Goal: Complete application form

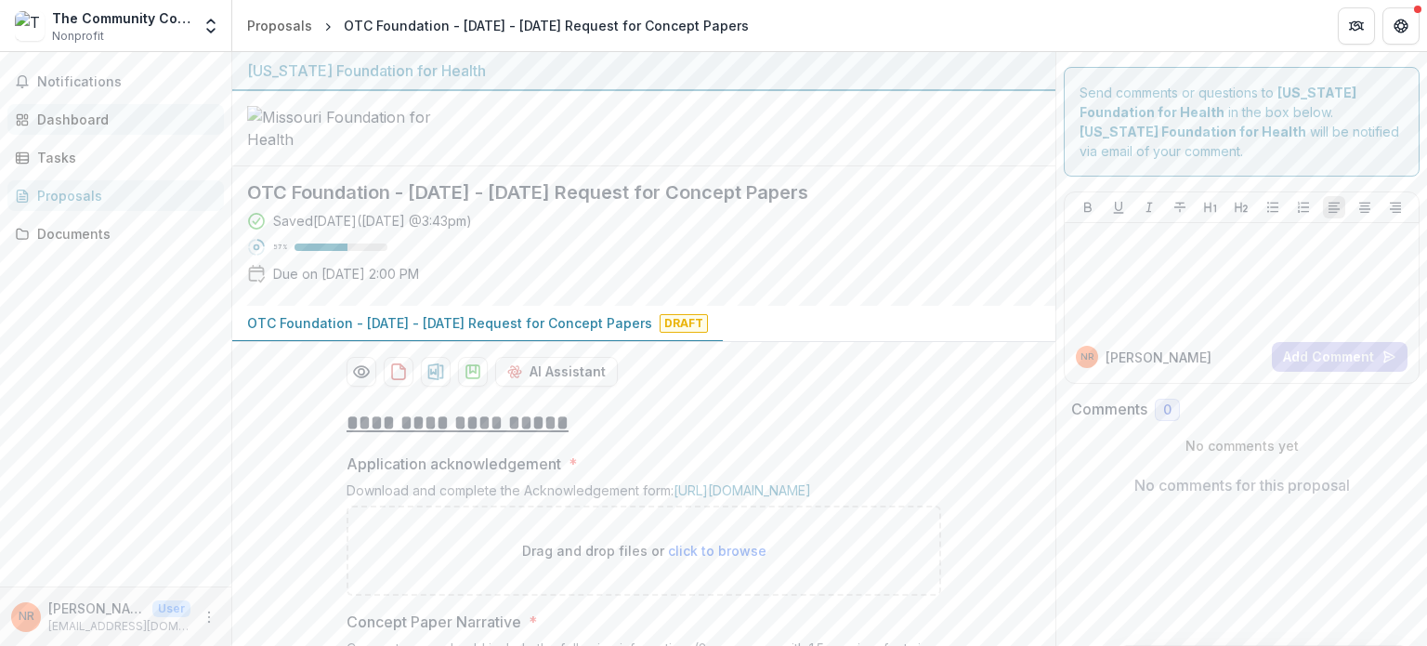
click at [36, 120] on link "Dashboard" at bounding box center [115, 119] width 216 height 31
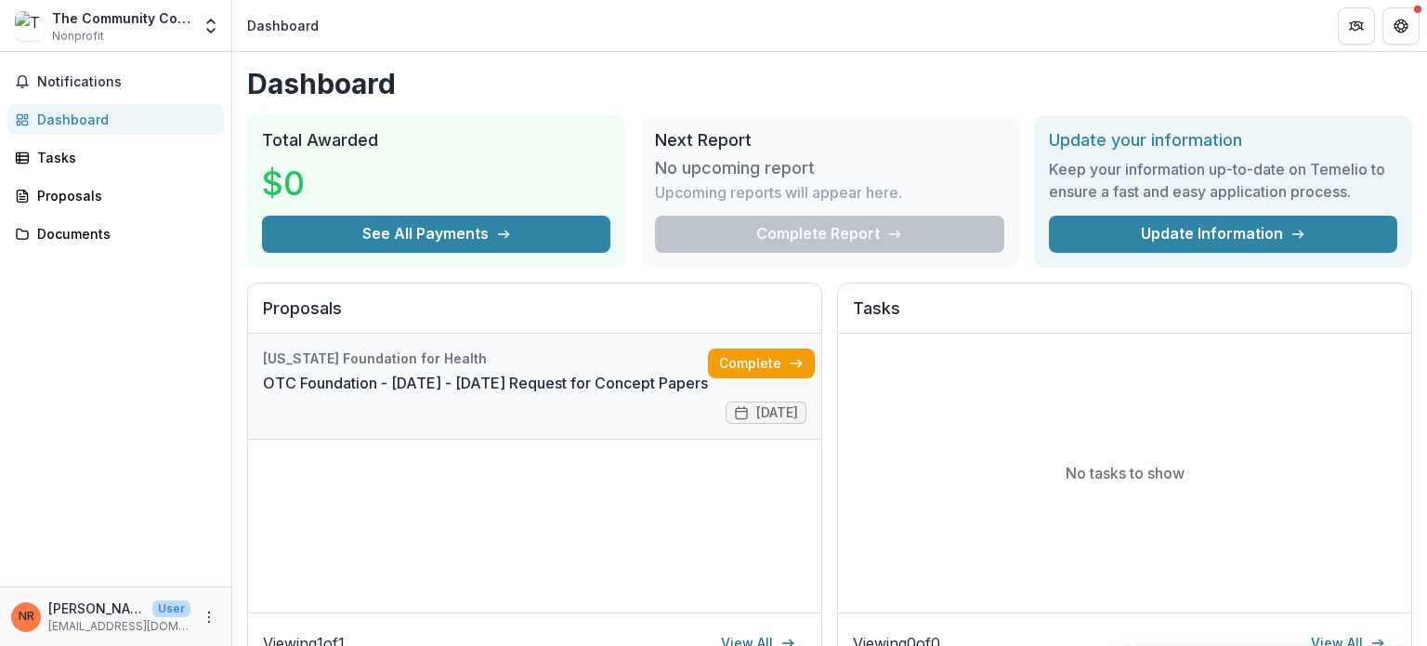
click at [708, 394] on link "OTC Foundation - [DATE] - [DATE] Request for Concept Papers" at bounding box center [485, 383] width 445 height 22
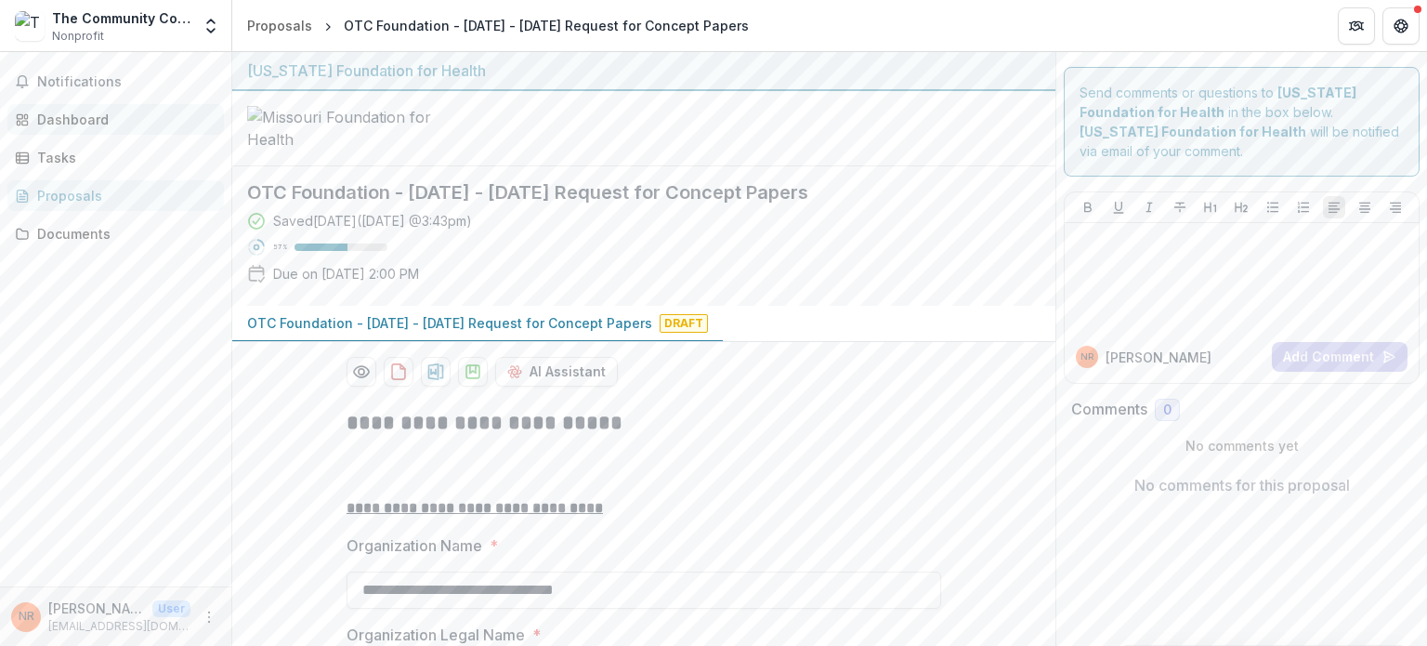
click at [86, 115] on div "Dashboard" at bounding box center [123, 120] width 172 height 20
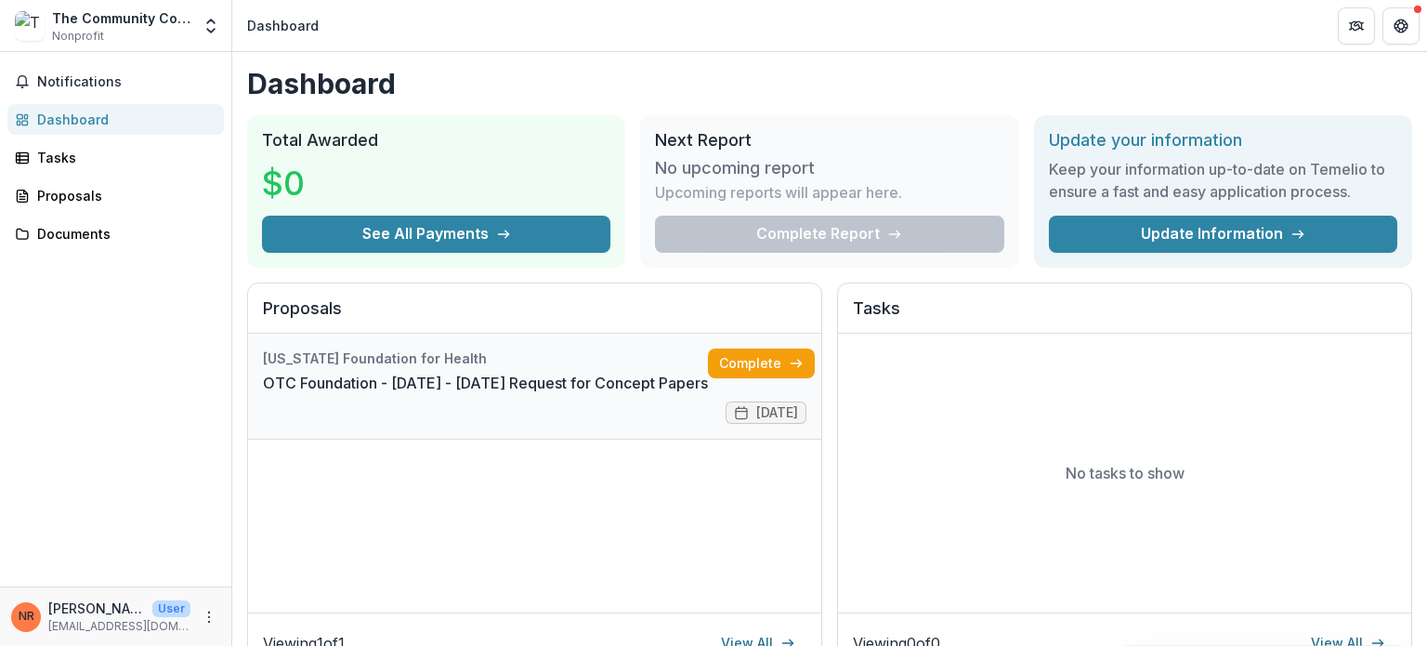
click at [503, 388] on link "OTC Foundation - [DATE] - [DATE] Request for Concept Papers" at bounding box center [485, 383] width 445 height 22
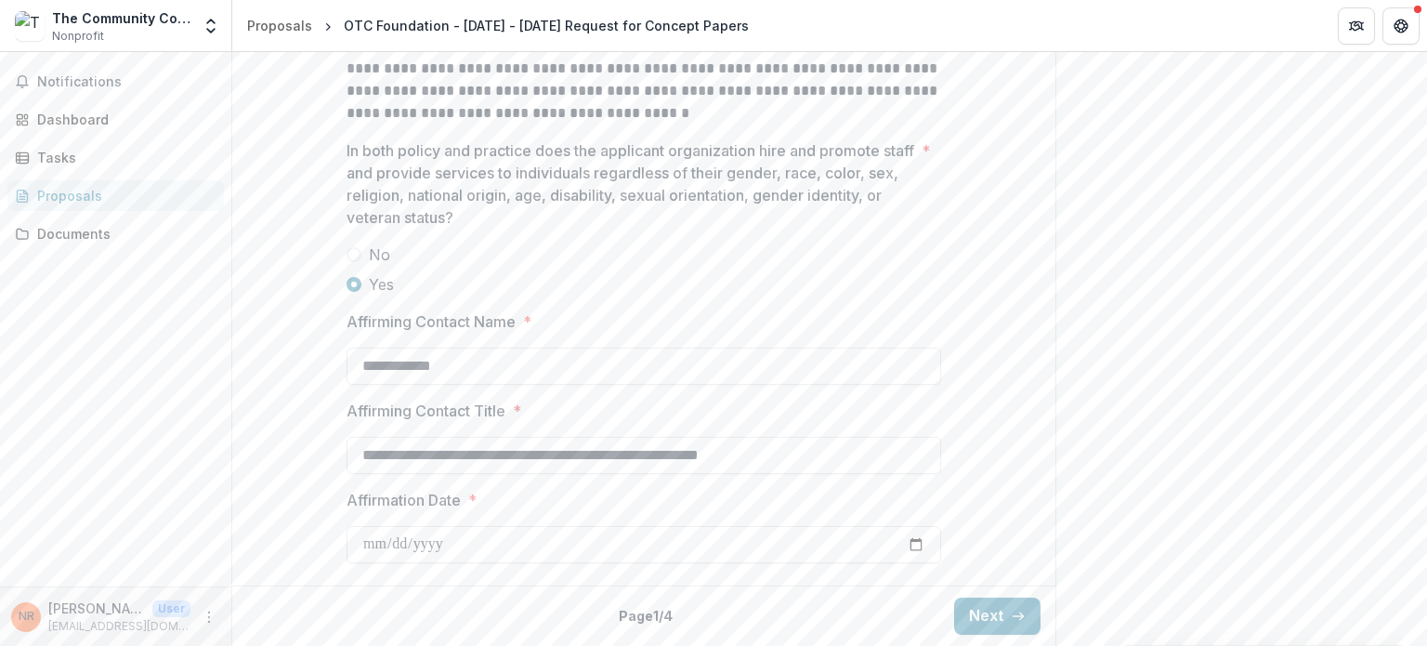
scroll to position [2572, 0]
click at [992, 619] on button "Next" at bounding box center [997, 615] width 86 height 37
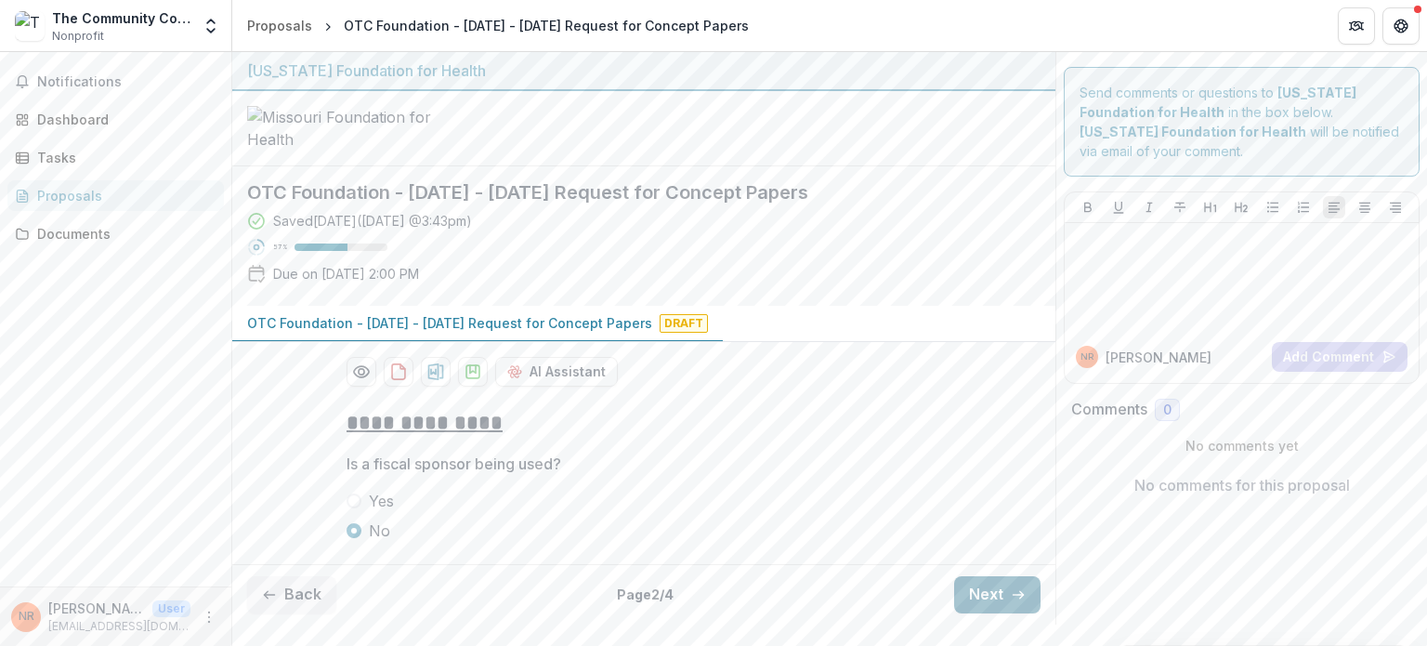
click at [992, 613] on button "Next" at bounding box center [997, 594] width 86 height 37
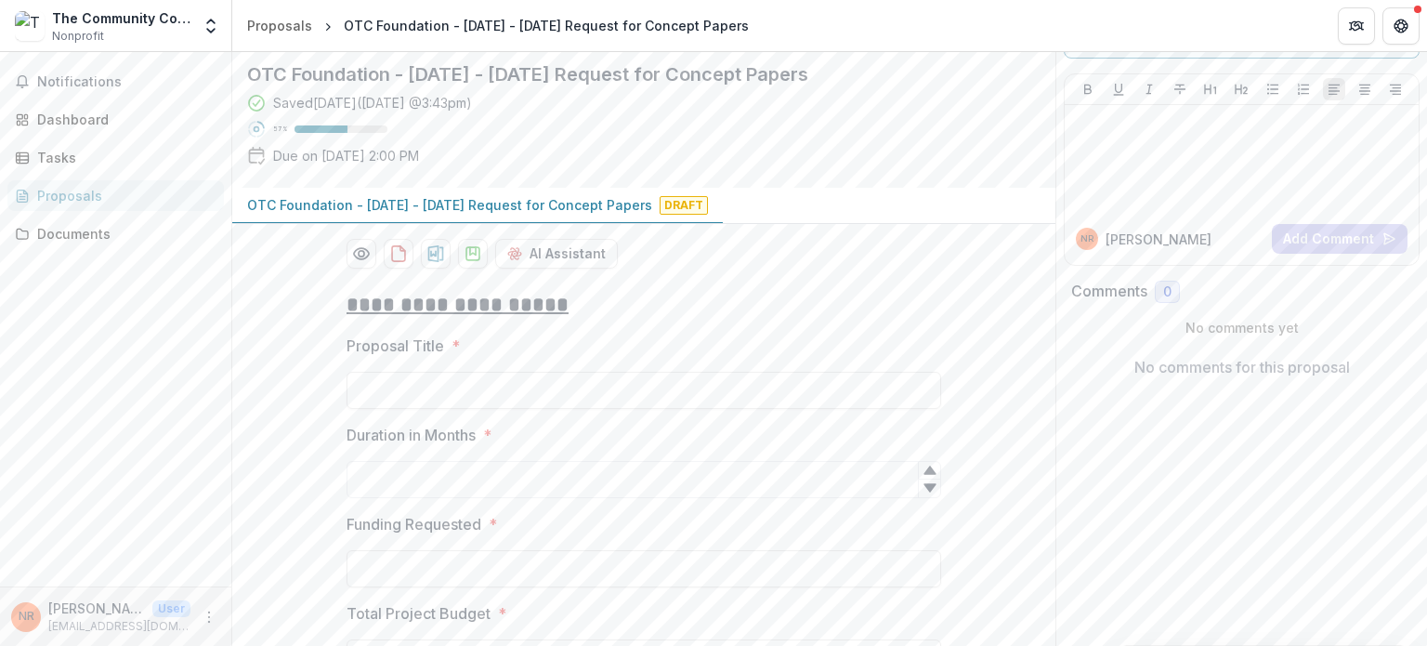
scroll to position [1633, 0]
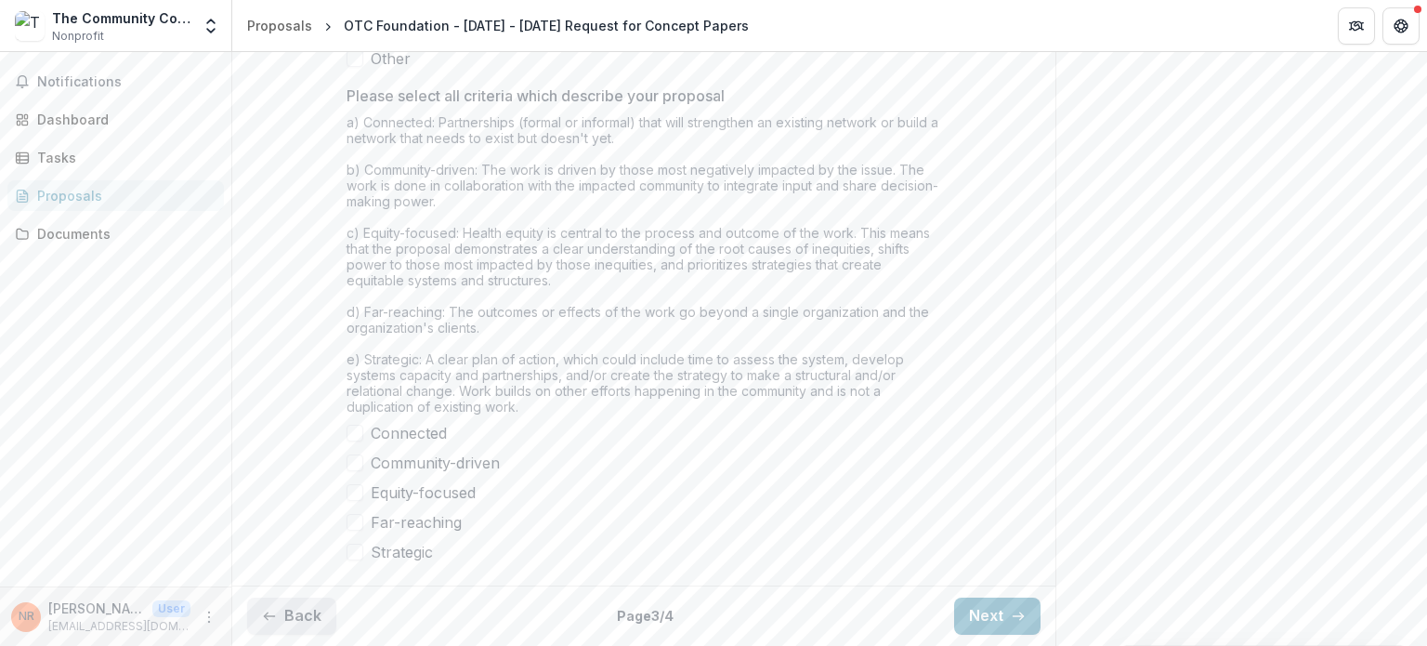
click at [276, 623] on button "Back" at bounding box center [291, 615] width 89 height 37
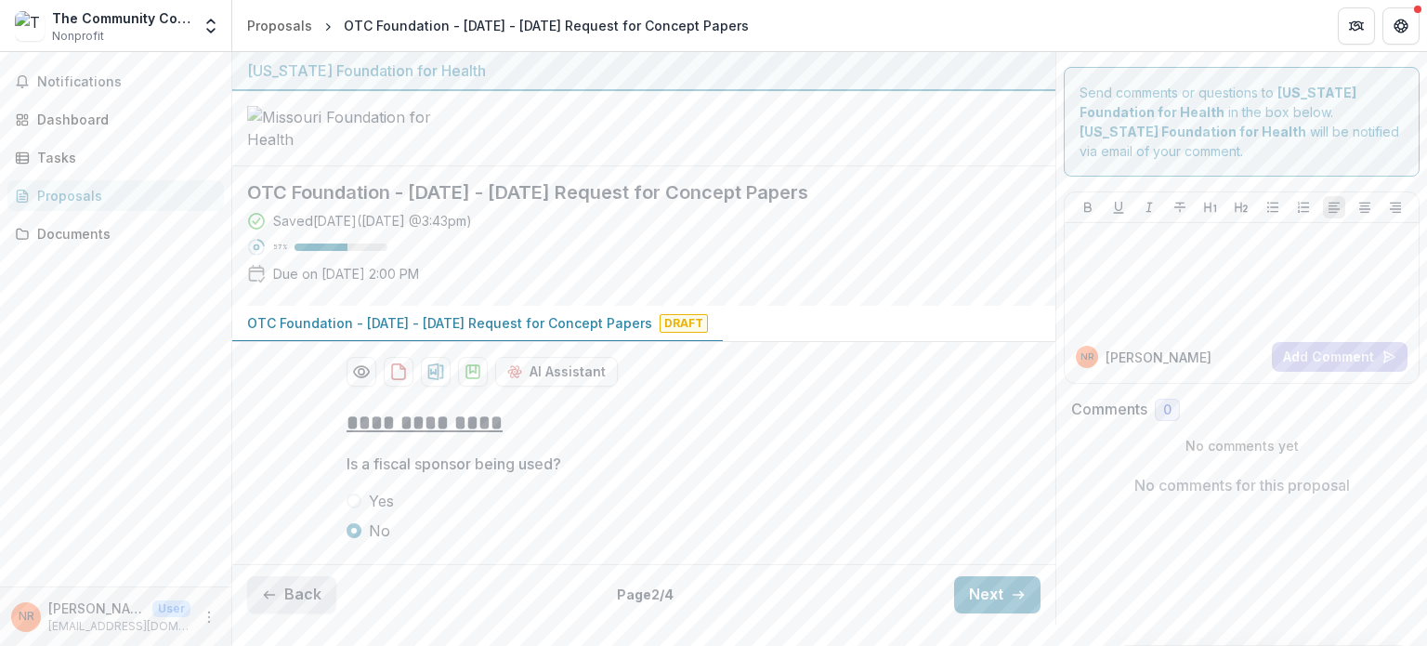
click at [276, 613] on button "Back" at bounding box center [291, 594] width 89 height 37
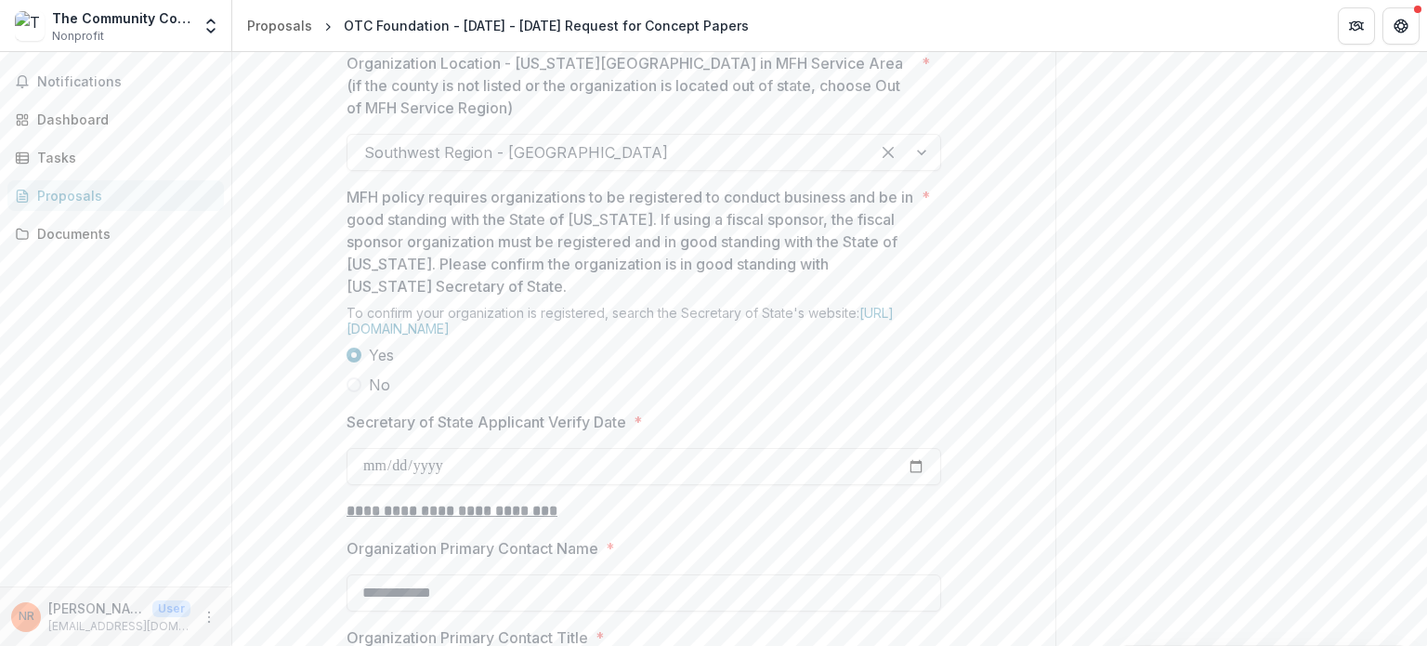
scroll to position [1478, 0]
click at [925, 298] on span "*" at bounding box center [926, 242] width 8 height 111
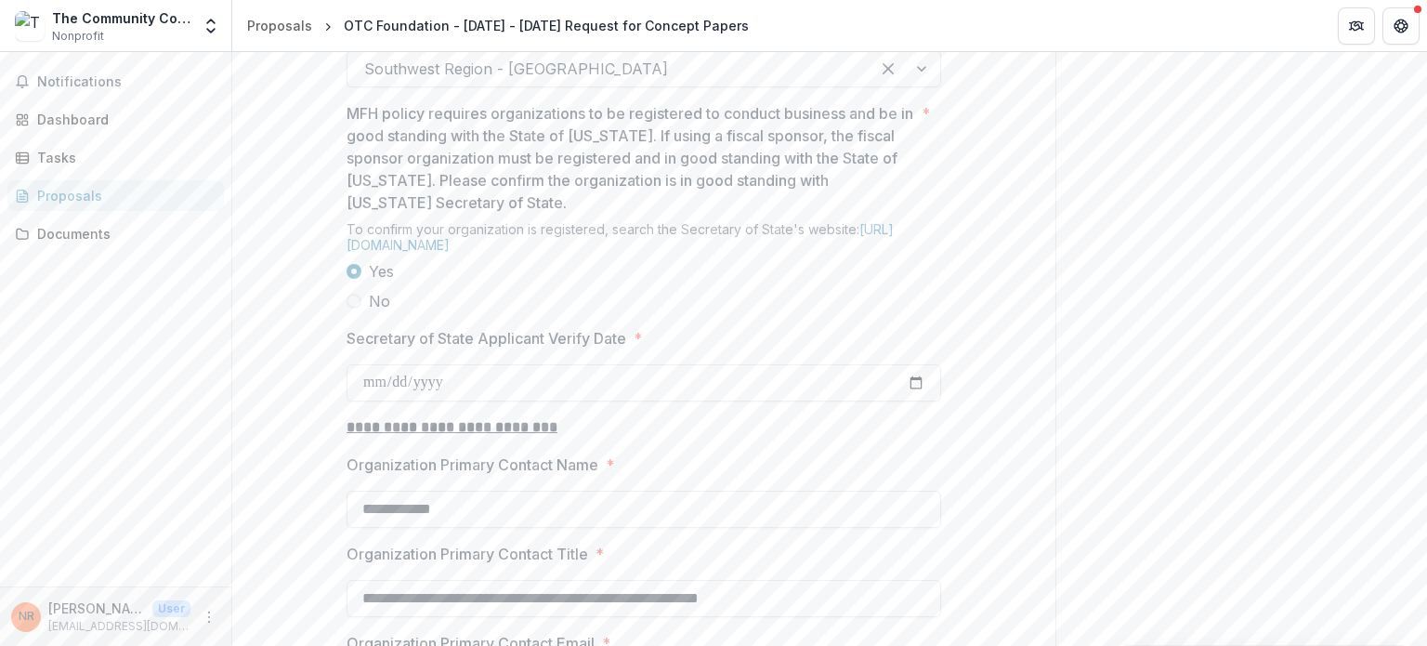
scroll to position [1562, 0]
click at [369, 313] on span "No" at bounding box center [379, 302] width 21 height 22
click at [369, 283] on span "Yes" at bounding box center [381, 272] width 25 height 22
click at [371, 402] on input "Secretary of State Applicant Verify Date *" at bounding box center [643, 383] width 595 height 37
type input "**********"
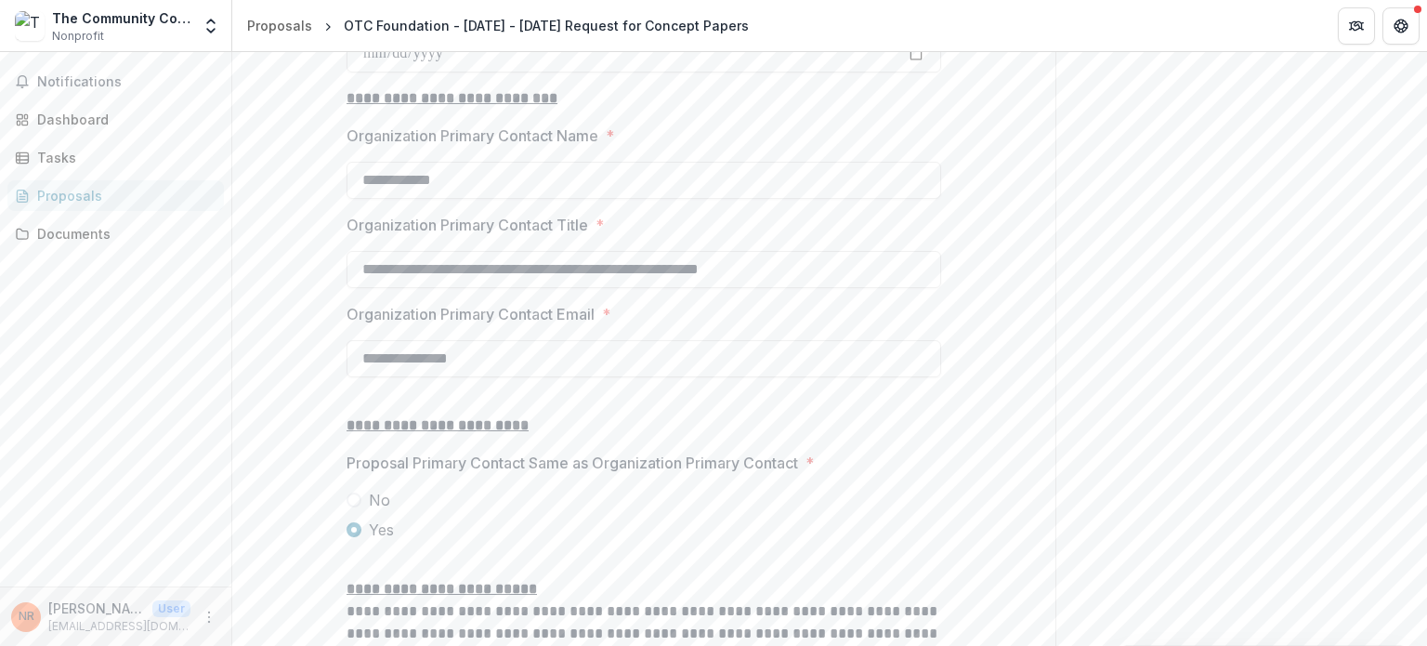
scroll to position [1892, 0]
